Goal: Understand site structure

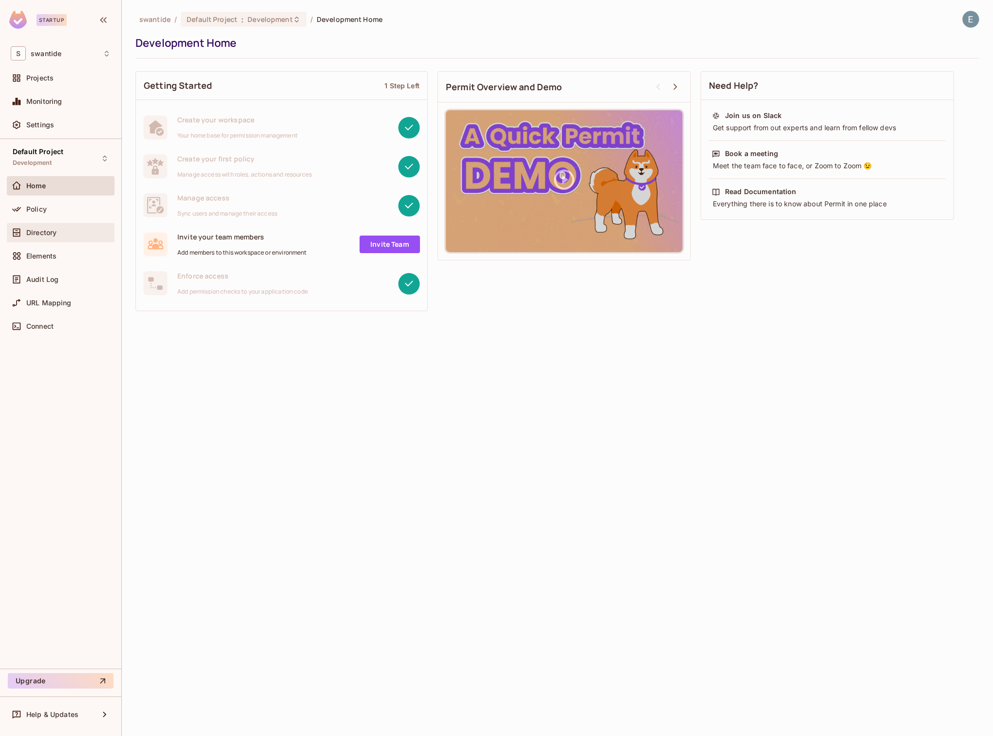
click at [62, 223] on div "Directory" at bounding box center [61, 232] width 108 height 19
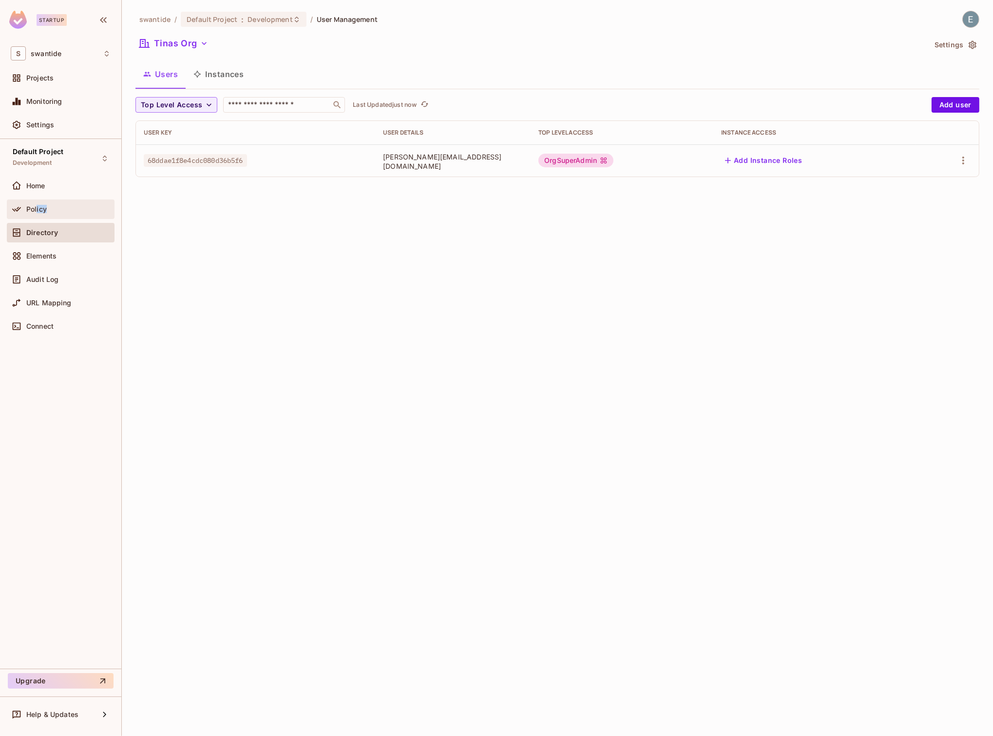
click at [36, 213] on div "Policy" at bounding box center [61, 209] width 100 height 12
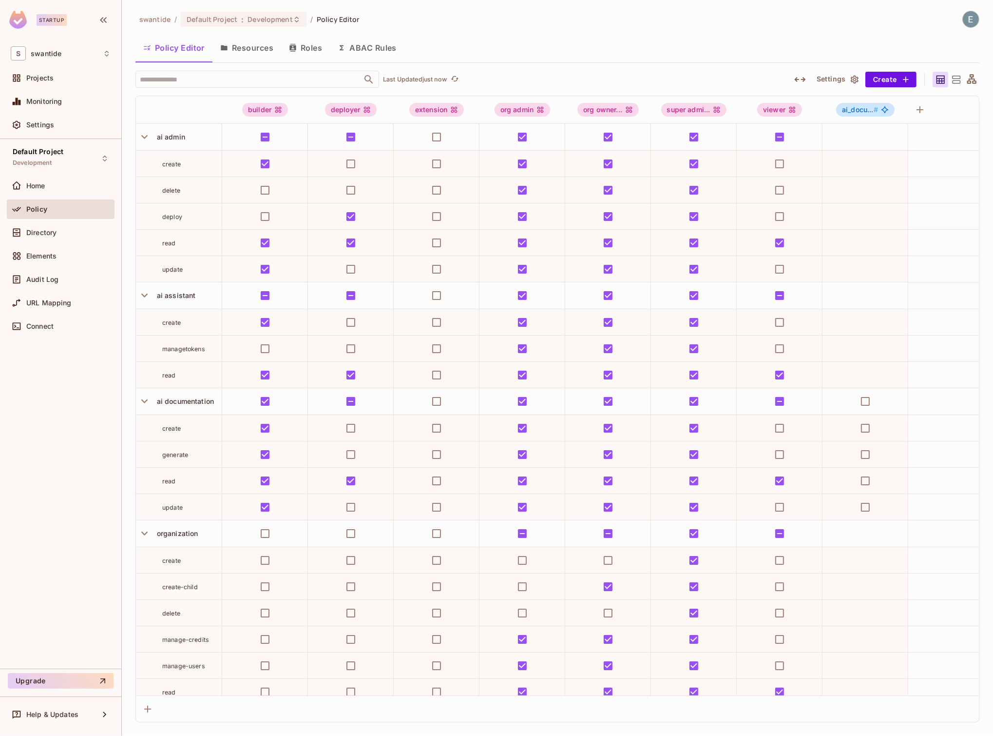
click at [301, 52] on button "Roles" at bounding box center [305, 48] width 49 height 24
